Goal: Information Seeking & Learning: Learn about a topic

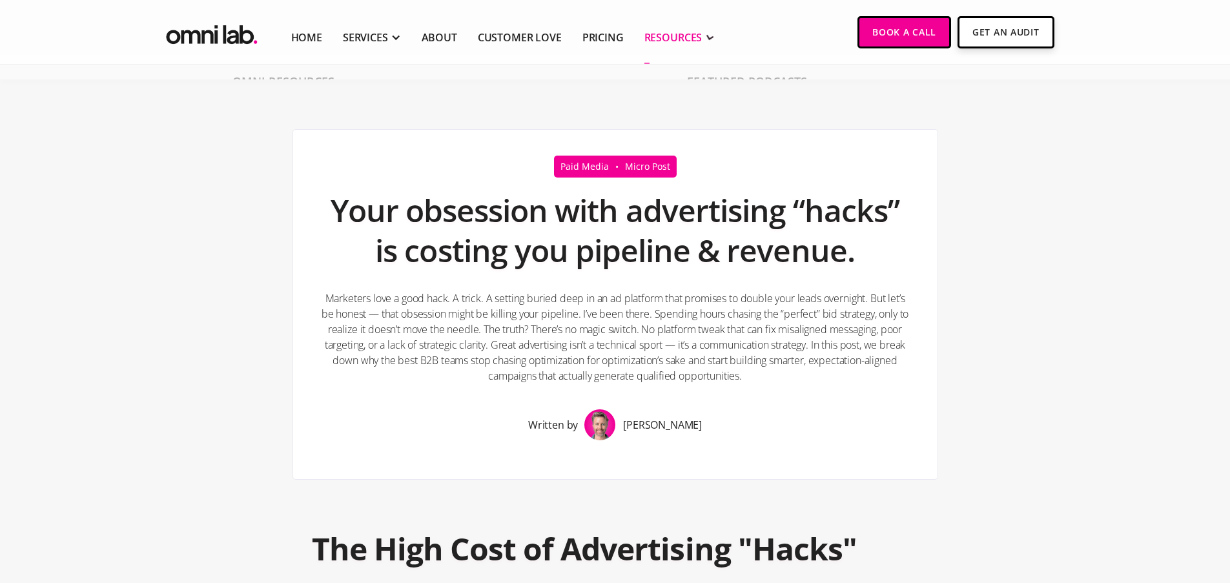
click at [667, 41] on div "RESOURCES" at bounding box center [674, 38] width 58 height 16
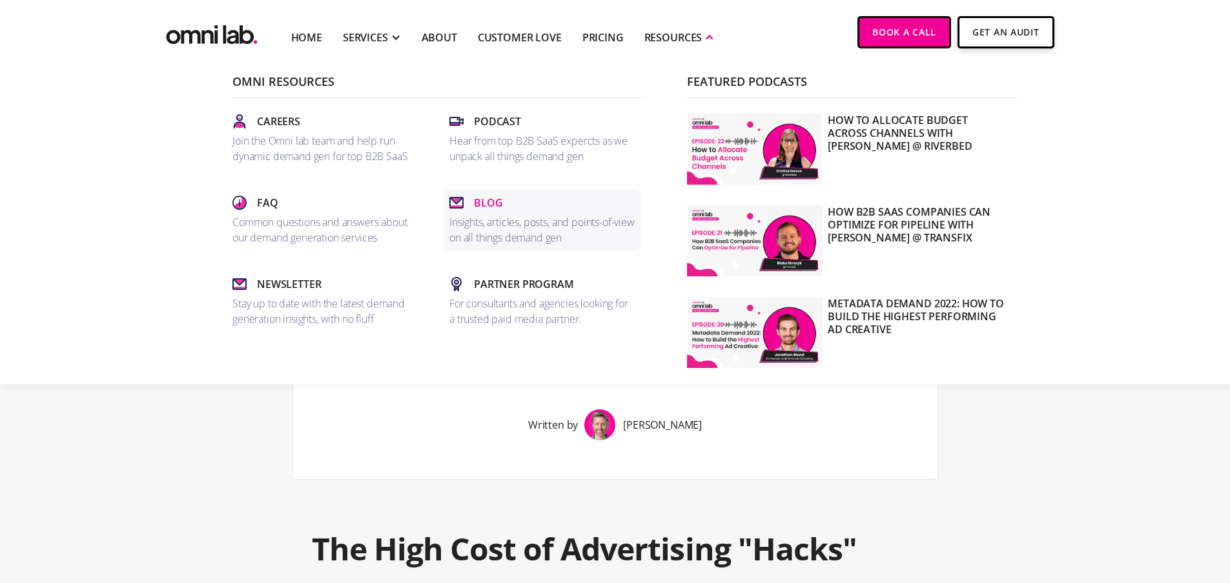
click at [479, 200] on p "Blog" at bounding box center [488, 203] width 28 height 16
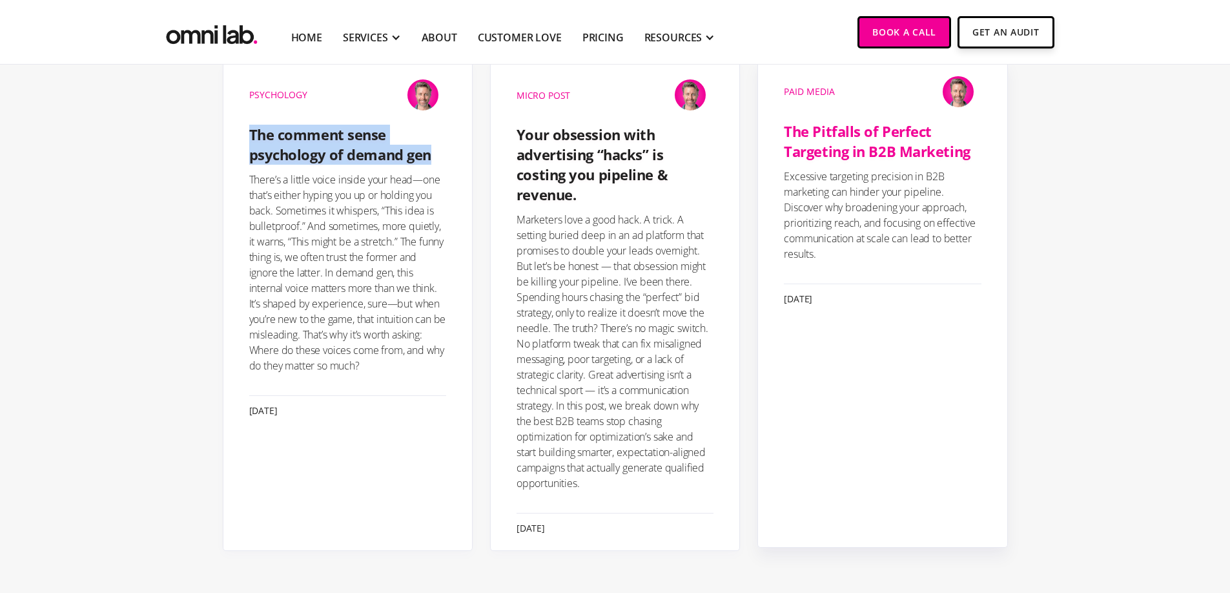
scroll to position [319, 0]
